Goal: Task Accomplishment & Management: Manage account settings

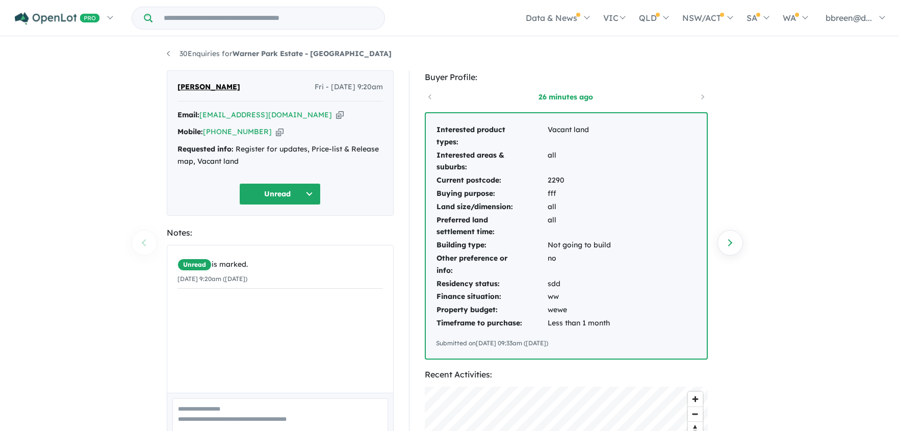
click at [248, 91] on div "[PERSON_NAME] Fri - [DATE] 9:20am" at bounding box center [280, 91] width 206 height 20
click at [210, 87] on span "[PERSON_NAME]" at bounding box center [208, 87] width 63 height 12
click at [263, 186] on button "Unread" at bounding box center [280, 194] width 82 height 22
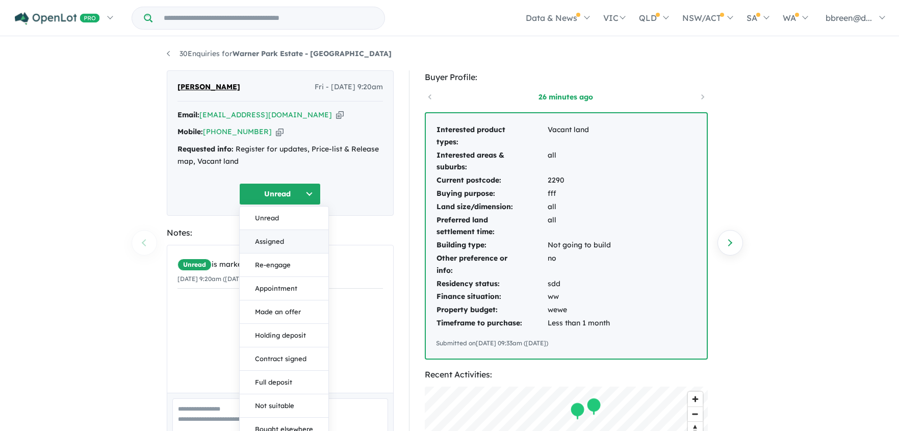
click at [269, 239] on button "Assigned" at bounding box center [284, 241] width 89 height 23
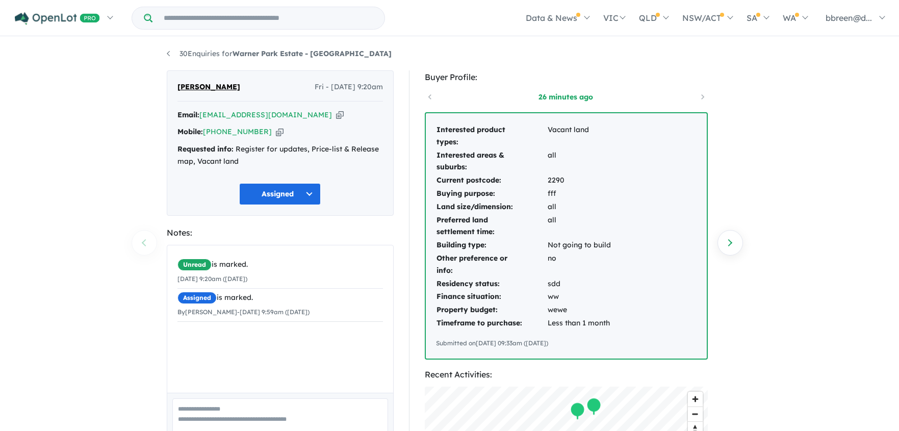
click at [212, 88] on span "[PERSON_NAME]" at bounding box center [208, 87] width 63 height 12
click at [276, 132] on icon "button" at bounding box center [280, 131] width 8 height 11
click at [276, 131] on icon "button" at bounding box center [280, 131] width 8 height 11
click at [336, 114] on icon "button" at bounding box center [340, 115] width 8 height 11
